Goal: Information Seeking & Learning: Find specific fact

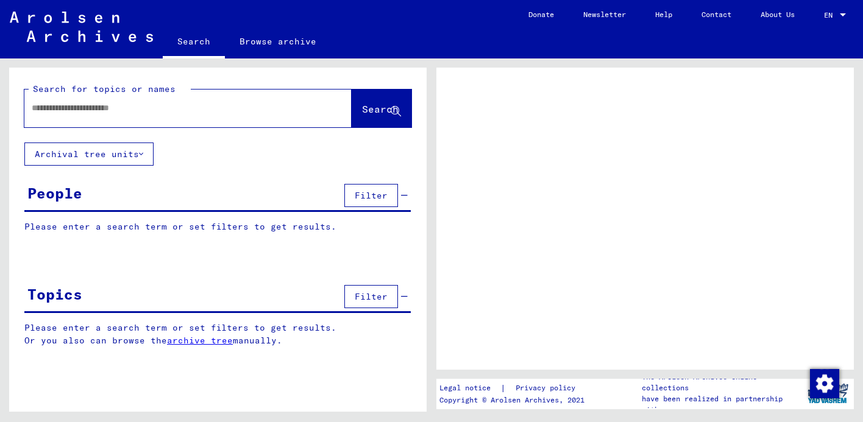
click at [55, 195] on div "People" at bounding box center [54, 193] width 55 height 22
click at [112, 107] on input "text" at bounding box center [177, 108] width 291 height 13
type input "**********"
click at [362, 109] on span "Search" at bounding box center [380, 109] width 37 height 12
click at [154, 113] on input "**********" at bounding box center [177, 108] width 291 height 13
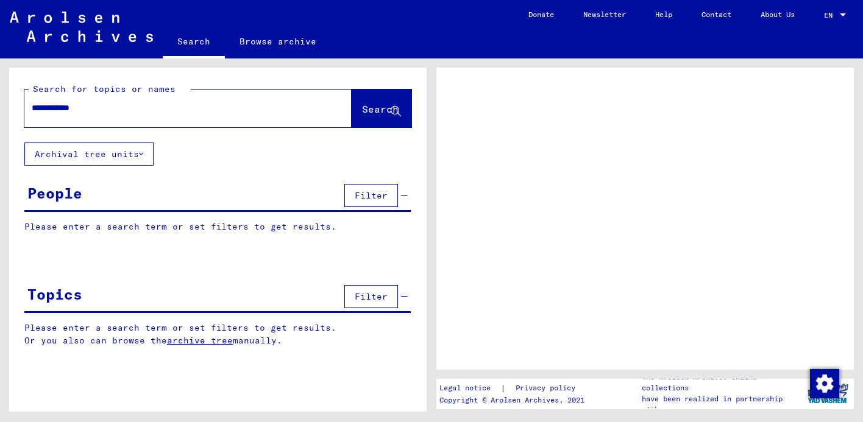
click at [84, 191] on div "People Filter" at bounding box center [217, 196] width 386 height 31
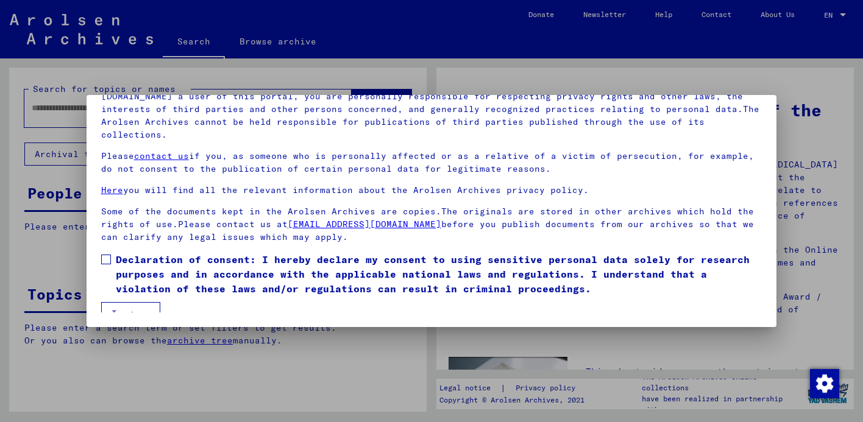
scroll to position [103, 0]
click at [105, 255] on span at bounding box center [106, 260] width 10 height 10
click at [129, 302] on button "I agree" at bounding box center [130, 313] width 59 height 23
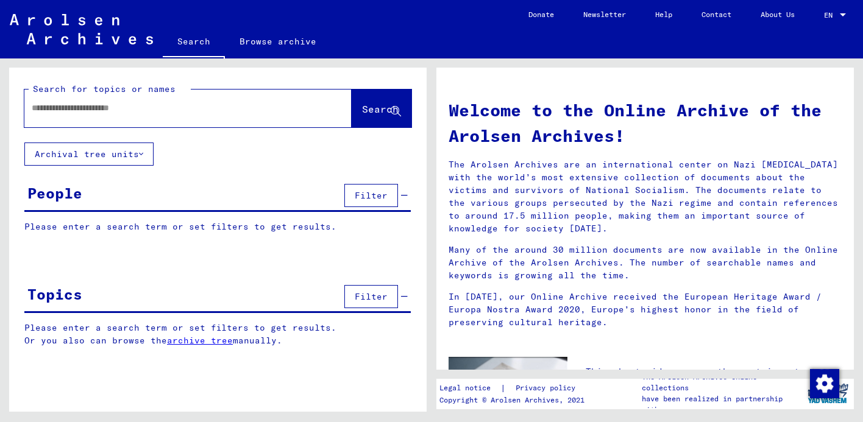
click at [77, 115] on input "text" at bounding box center [173, 108] width 283 height 13
click at [362, 116] on span "Search" at bounding box center [381, 110] width 39 height 13
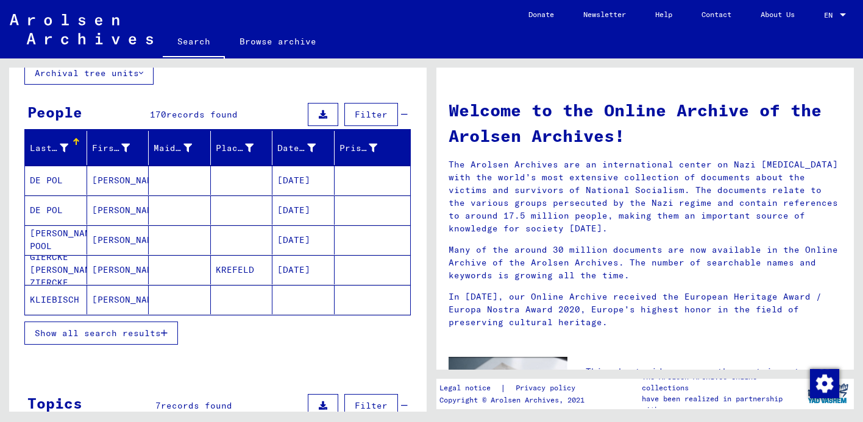
scroll to position [85, 0]
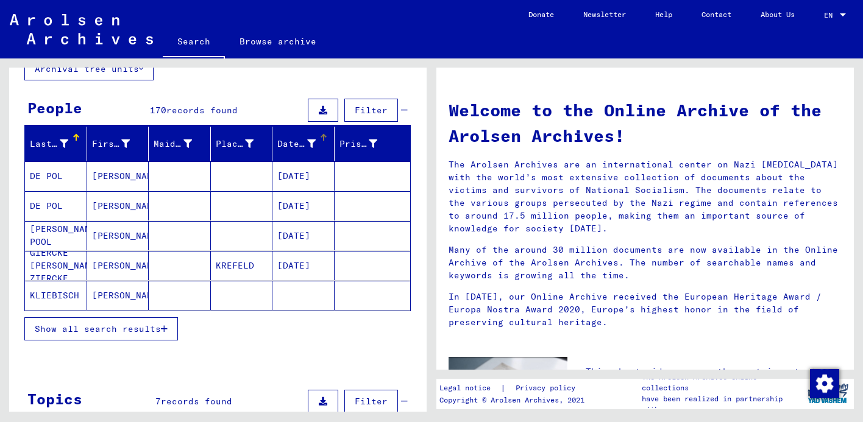
click at [297, 141] on div "Date of Birth" at bounding box center [296, 144] width 38 height 13
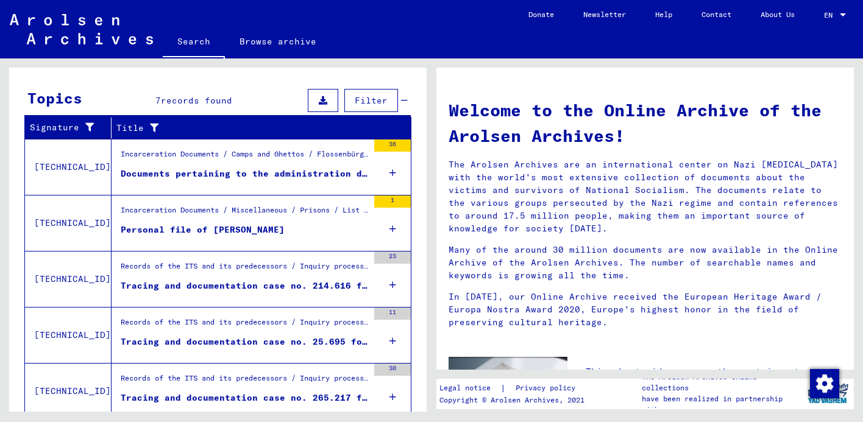
scroll to position [388, 0]
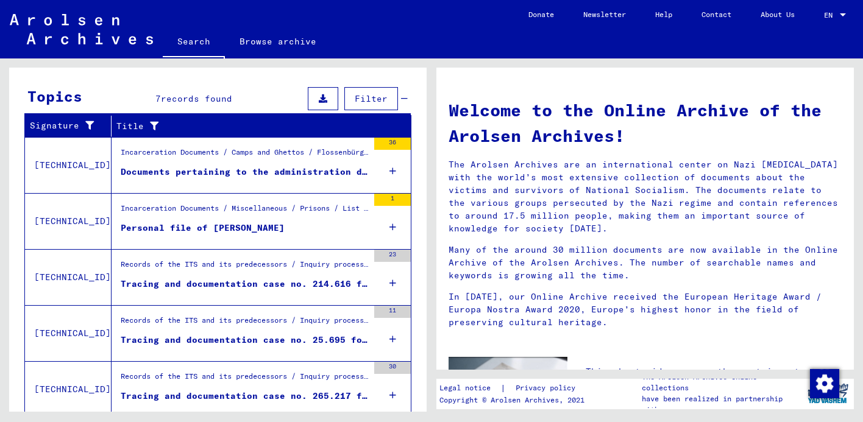
click at [147, 226] on div "Personal file of [PERSON_NAME]" at bounding box center [203, 228] width 164 height 13
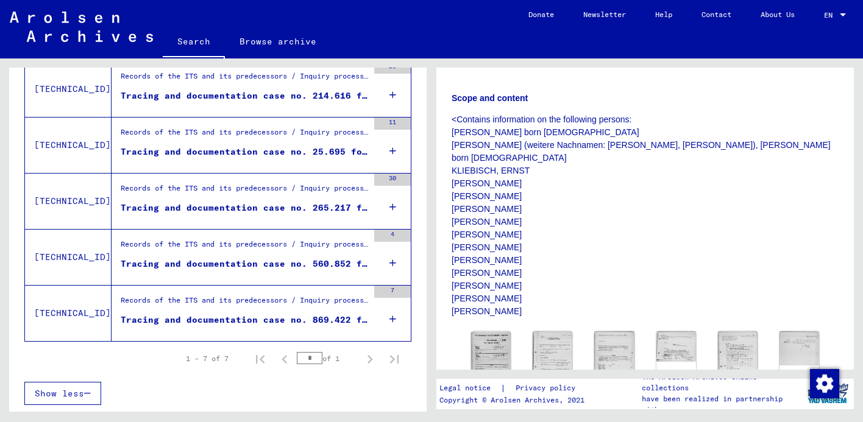
scroll to position [169, 0]
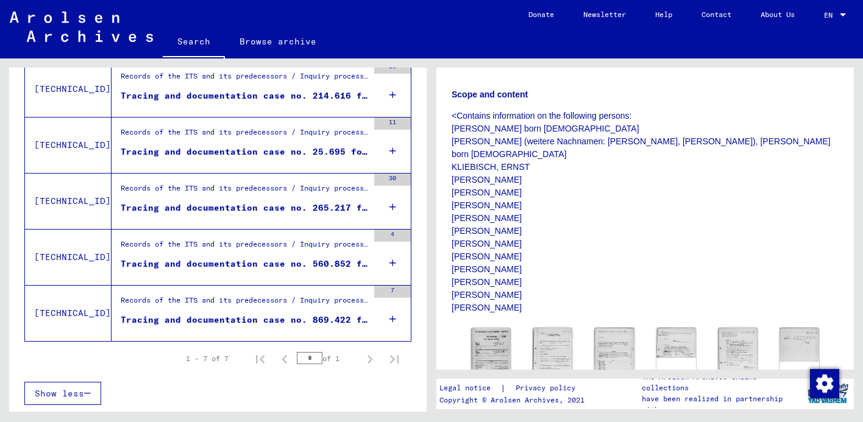
click at [464, 218] on p "<Contains information on the following persons: [PERSON_NAME] born [DEMOGRAPHIC…" at bounding box center [645, 212] width 387 height 205
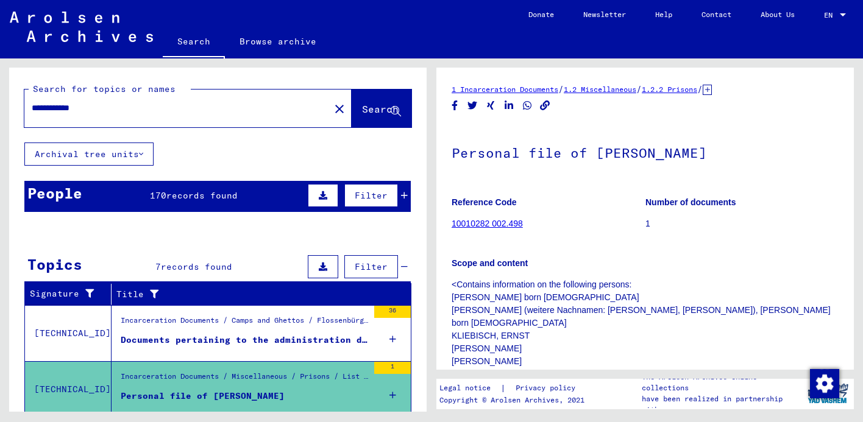
scroll to position [0, 0]
click at [139, 107] on input "**********" at bounding box center [177, 108] width 291 height 13
type input "**********"
click at [362, 113] on span "Search" at bounding box center [380, 109] width 37 height 12
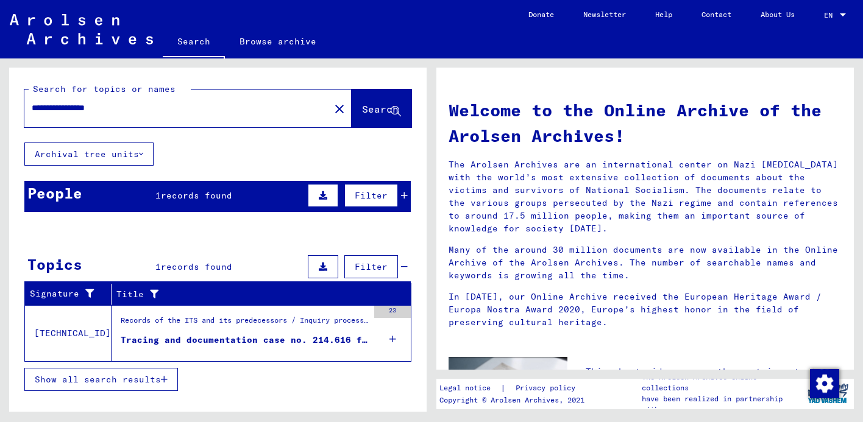
click at [166, 337] on div "Tracing and documentation case no. 214.616 for [PERSON_NAME] born [DEMOGRAPHIC_…" at bounding box center [244, 340] width 247 height 13
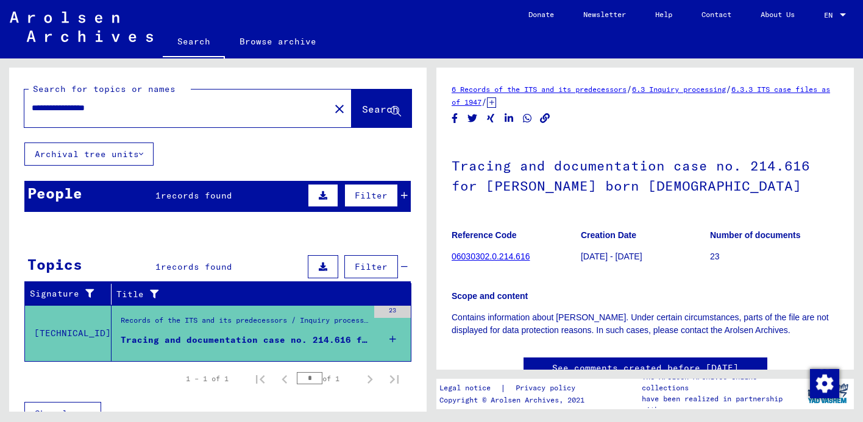
click at [494, 253] on link "06030302.0.214.616" at bounding box center [491, 257] width 78 height 10
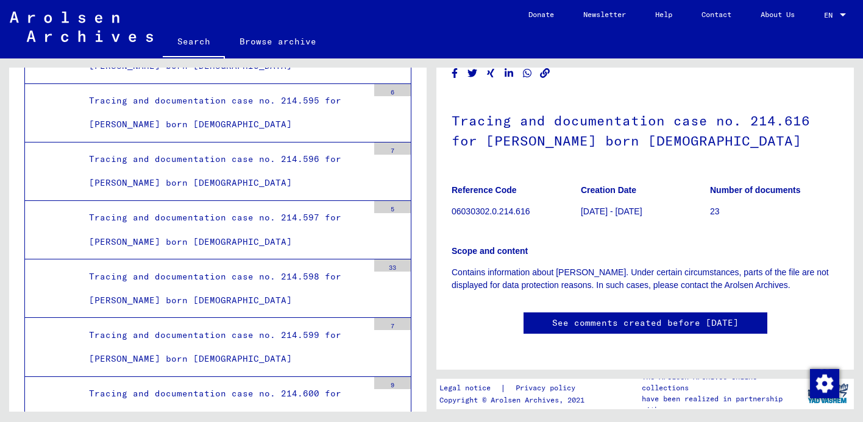
scroll to position [58, 0]
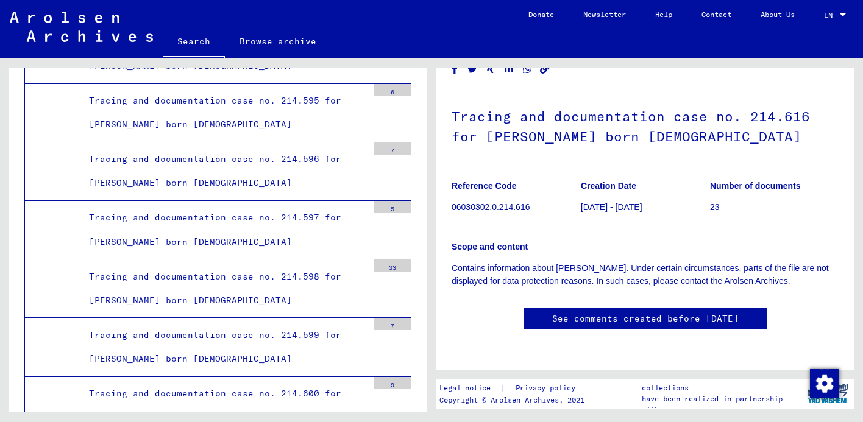
click at [628, 313] on link "See comments created before [DATE]" at bounding box center [645, 319] width 187 height 13
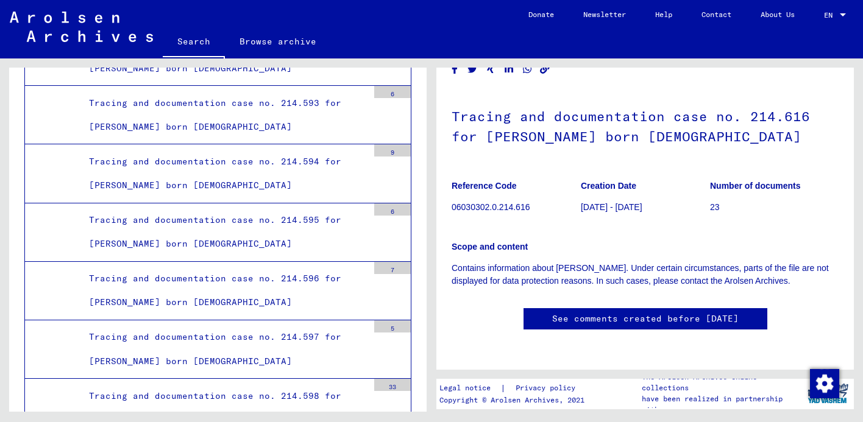
scroll to position [27300, 0]
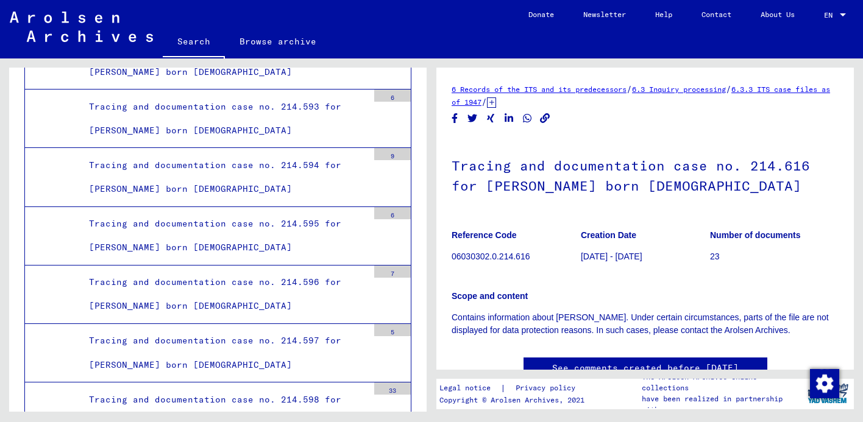
scroll to position [0, 0]
click at [489, 252] on p "06030302.0.214.616" at bounding box center [516, 257] width 129 height 13
click at [484, 262] on p "06030302.0.214.616" at bounding box center [516, 257] width 129 height 13
click at [460, 257] on p "06030302.0.214.616" at bounding box center [516, 257] width 129 height 13
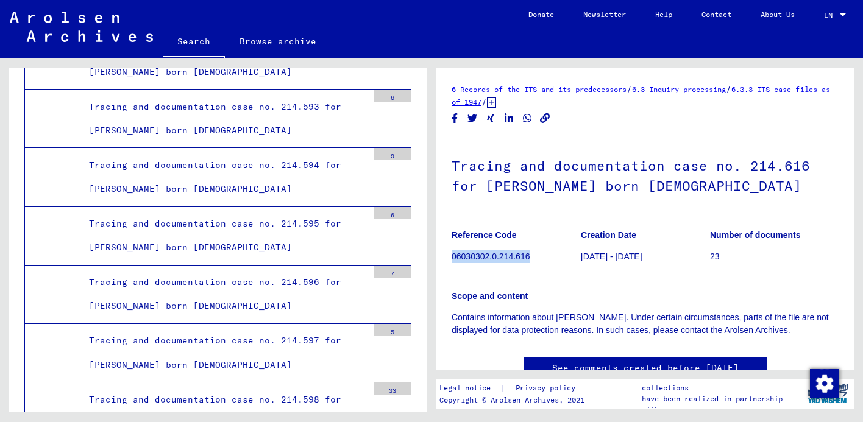
drag, startPoint x: 452, startPoint y: 257, endPoint x: 546, endPoint y: 255, distance: 93.9
click at [546, 255] on p "06030302.0.214.616" at bounding box center [516, 257] width 129 height 13
copy p "06030302.0.214.616"
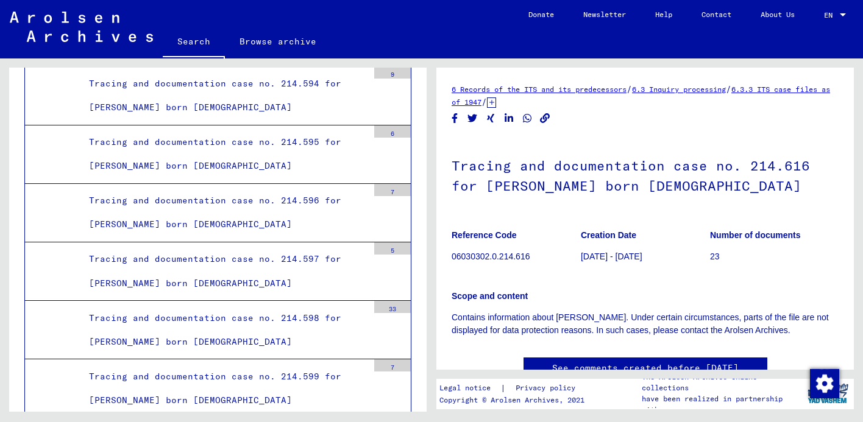
scroll to position [27384, 0]
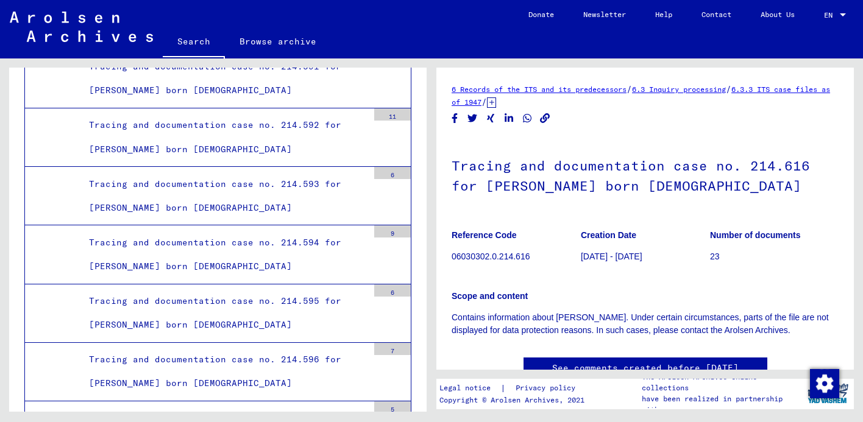
scroll to position [27310, 0]
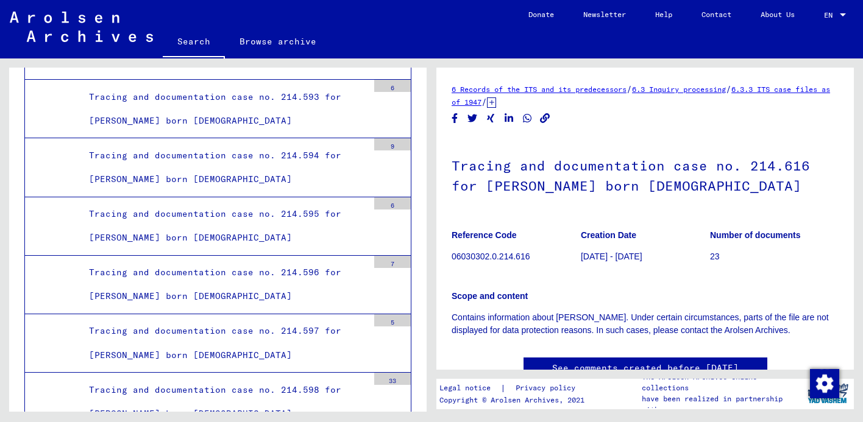
click at [502, 186] on h1 "Tracing and documentation case no. 214.616 for [PERSON_NAME] born [DEMOGRAPHIC_…" at bounding box center [645, 175] width 387 height 74
click at [514, 244] on figure "Reference Code 06030302.0.214.616" at bounding box center [516, 248] width 129 height 55
click at [503, 257] on p "06030302.0.214.616" at bounding box center [516, 257] width 129 height 13
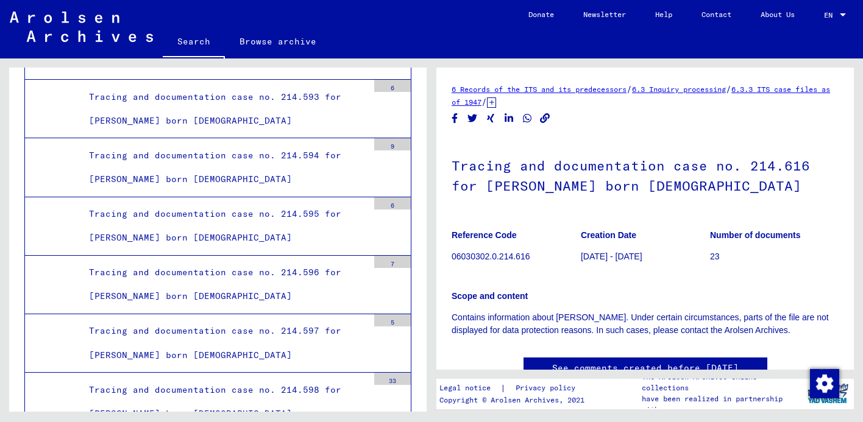
click at [493, 262] on p "06030302.0.214.616" at bounding box center [516, 257] width 129 height 13
click at [489, 256] on p "06030302.0.214.616" at bounding box center [516, 257] width 129 height 13
